Goal: Transaction & Acquisition: Purchase product/service

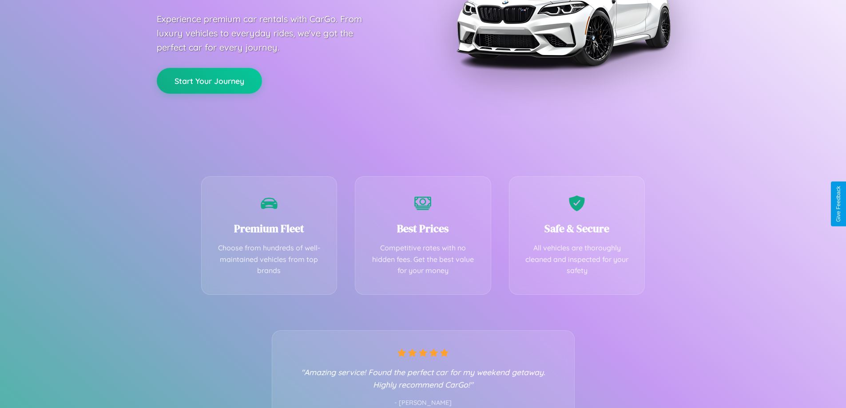
scroll to position [175, 0]
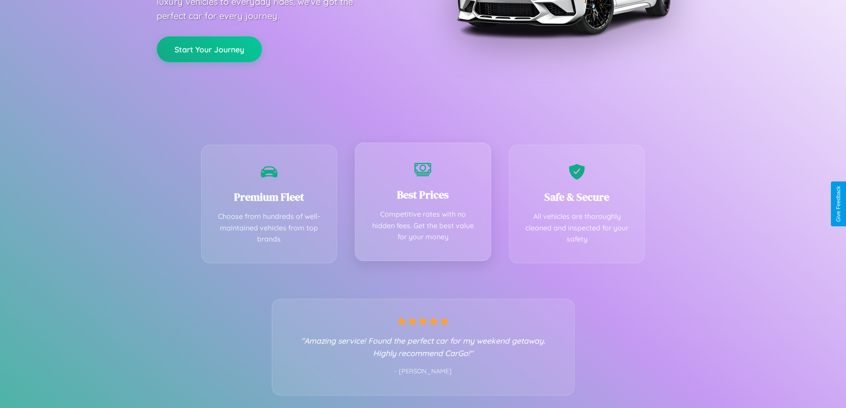
click at [423, 204] on div "Best Prices Competitive rates with no hidden fees. Get the best value for your …" at bounding box center [423, 202] width 136 height 119
click at [209, 48] on button "Start Your Journey" at bounding box center [209, 49] width 105 height 26
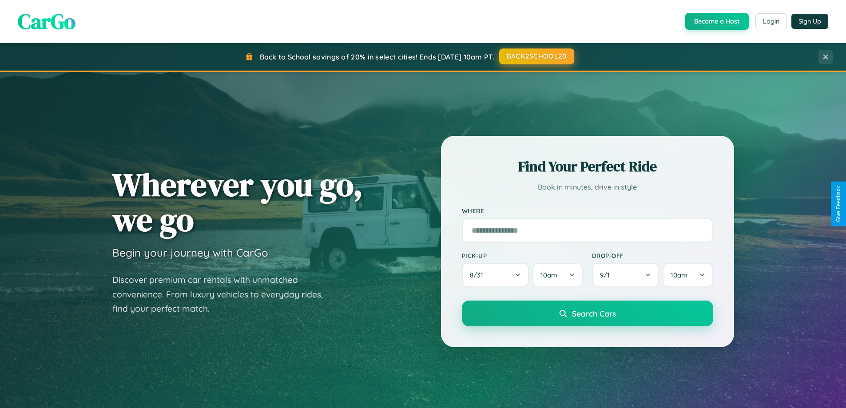
click at [536, 56] on button "BACK2SCHOOL20" at bounding box center [536, 56] width 75 height 16
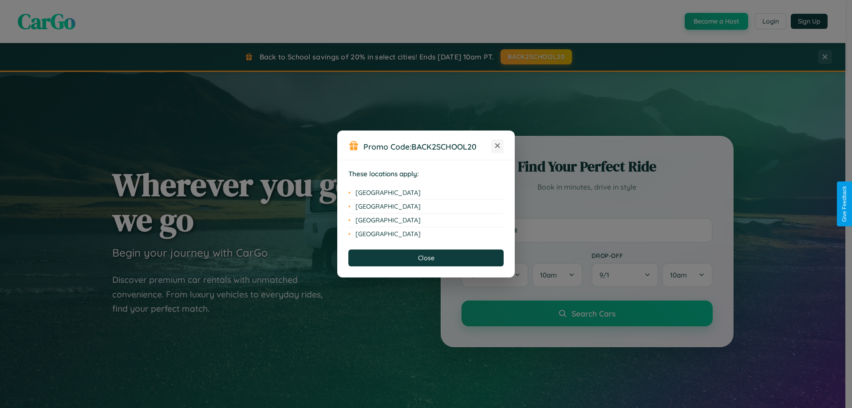
click at [498, 146] on icon at bounding box center [497, 145] width 5 height 5
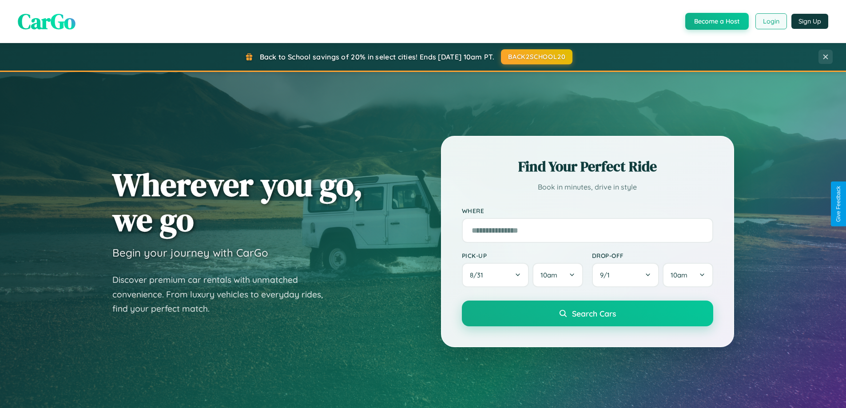
click at [770, 21] on button "Login" at bounding box center [771, 21] width 32 height 16
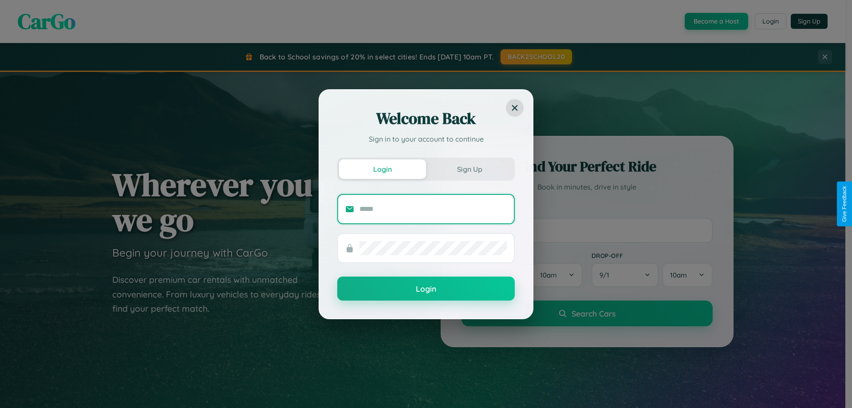
click at [433, 209] on input "text" at bounding box center [433, 209] width 147 height 14
type input "**********"
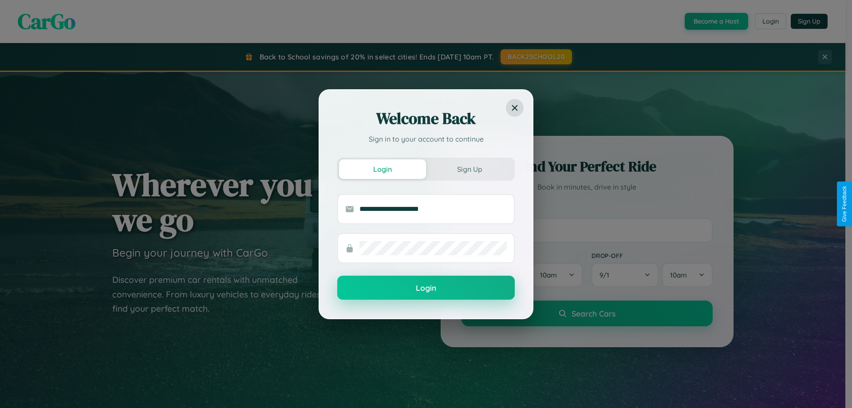
click at [426, 288] on button "Login" at bounding box center [426, 288] width 178 height 24
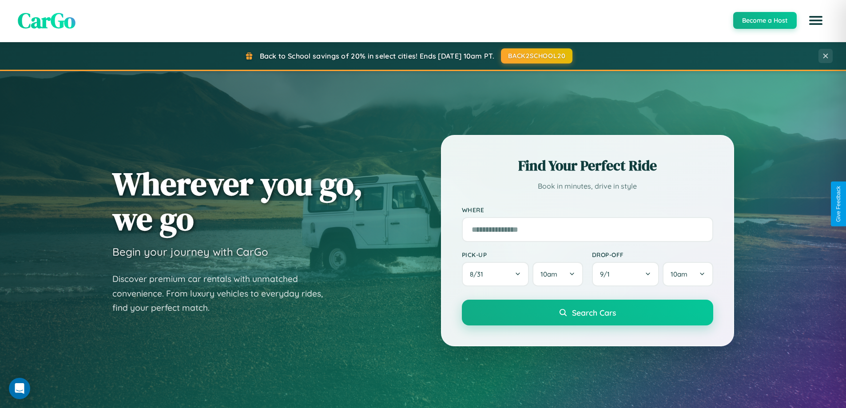
scroll to position [26, 0]
